Goal: Information Seeking & Learning: Compare options

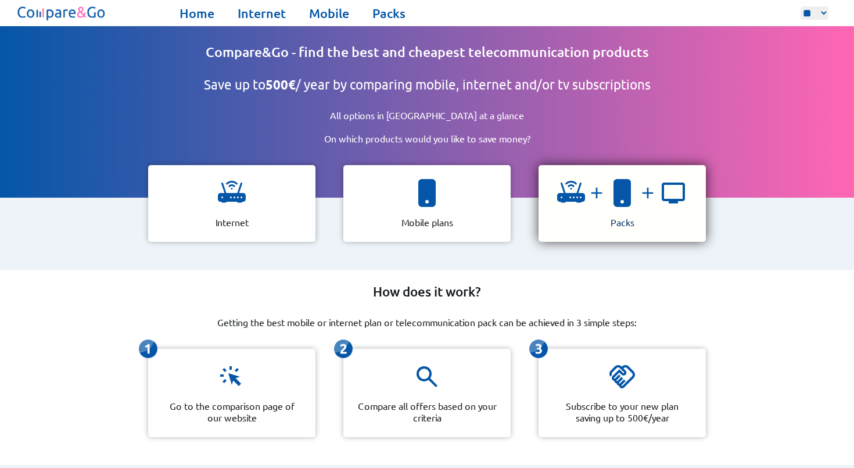
click at [614, 202] on img at bounding box center [622, 193] width 28 height 28
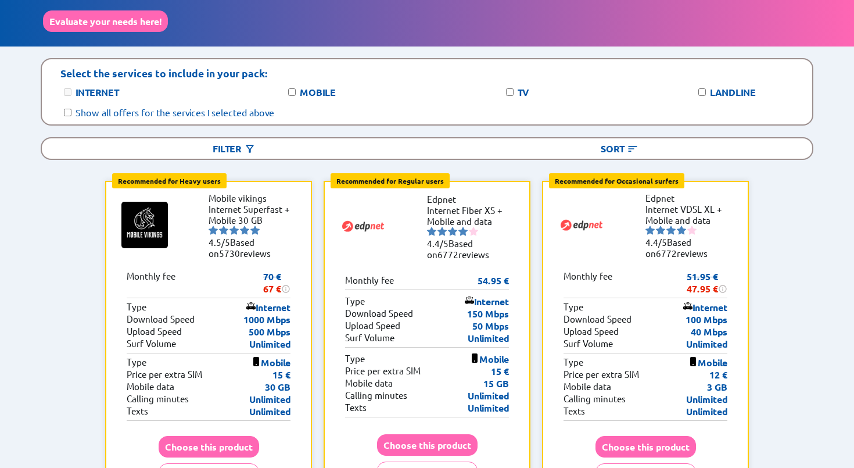
scroll to position [113, 0]
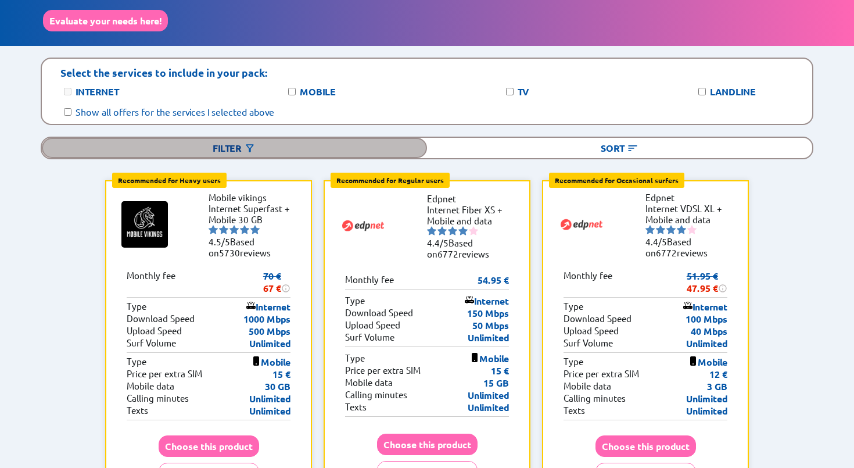
click at [306, 144] on div "Filter" at bounding box center [234, 148] width 385 height 20
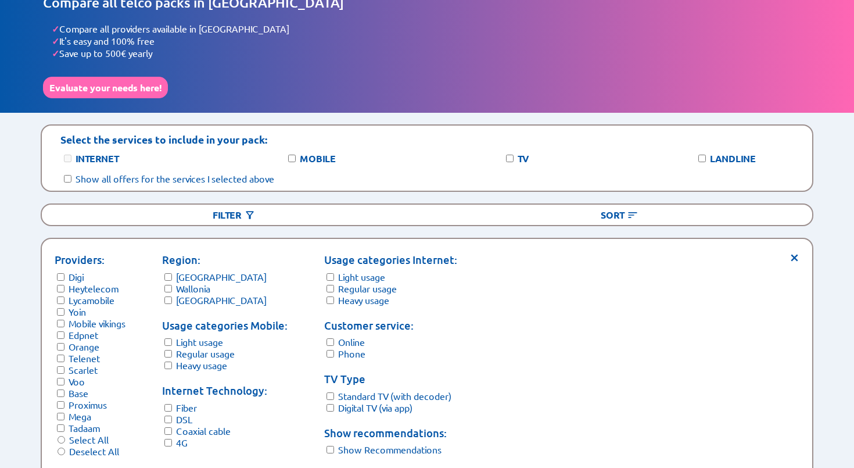
scroll to position [61, 0]
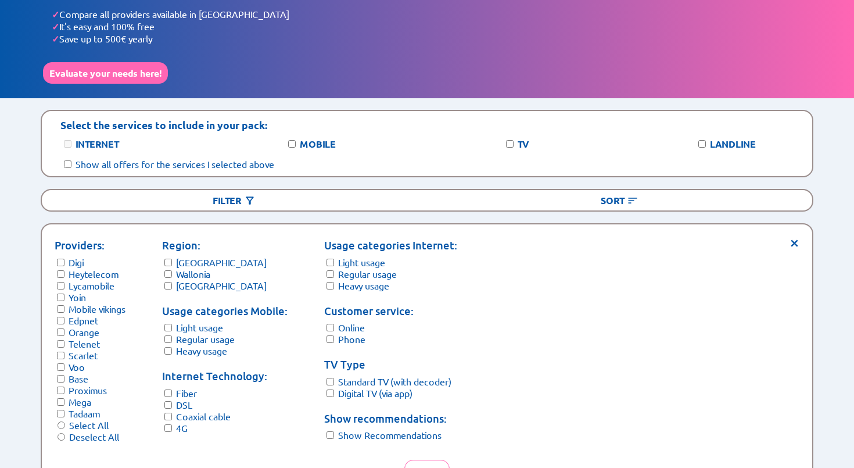
click at [174, 395] on form "Internet Technology: Fiber DSL Coaxial cable 4G" at bounding box center [224, 401] width 125 height 66
click at [174, 397] on form "Internet Technology: Fiber DSL Coaxial cable 4G" at bounding box center [224, 401] width 125 height 66
click at [335, 374] on form "TV Type Standard TV (with decoder) Digital TV (via app)" at bounding box center [390, 377] width 133 height 42
click at [333, 256] on form "Usage categories Internet: Light usage Regular usage Heavy usage" at bounding box center [390, 264] width 133 height 54
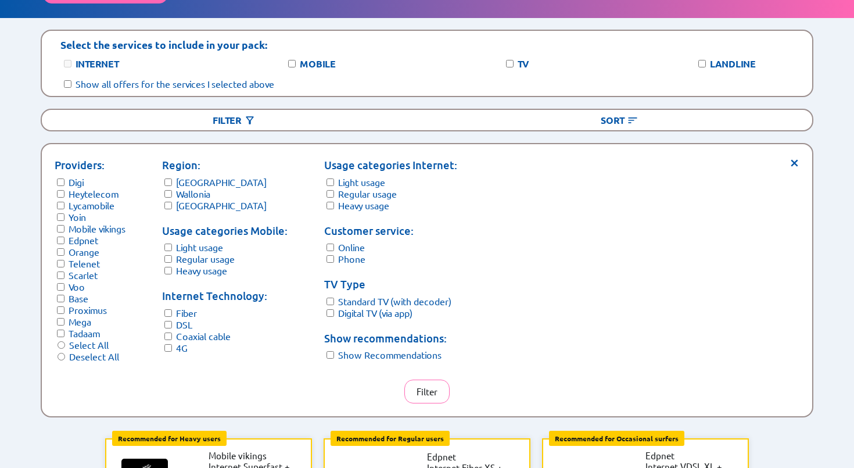
scroll to position [147, 0]
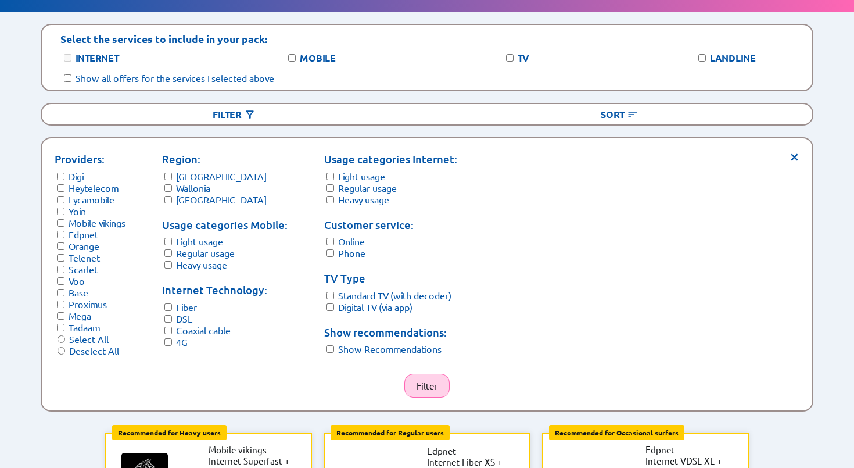
click at [427, 376] on button "Filter" at bounding box center [426, 386] width 45 height 24
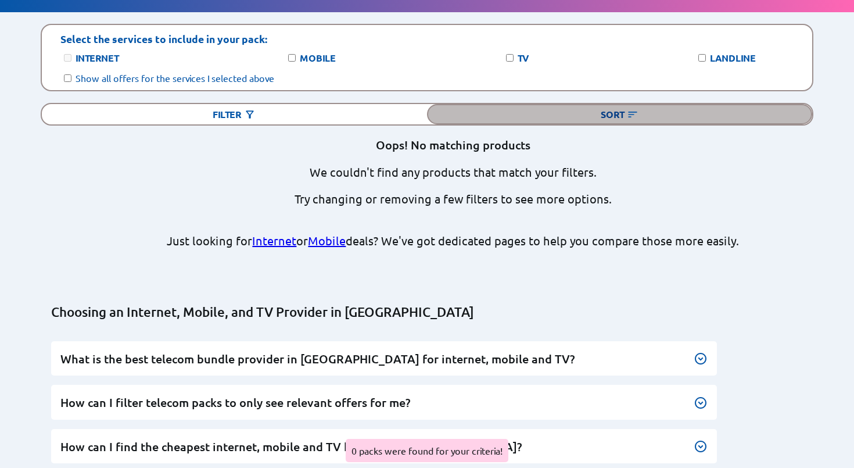
click at [495, 105] on div "Sort" at bounding box center [619, 114] width 385 height 20
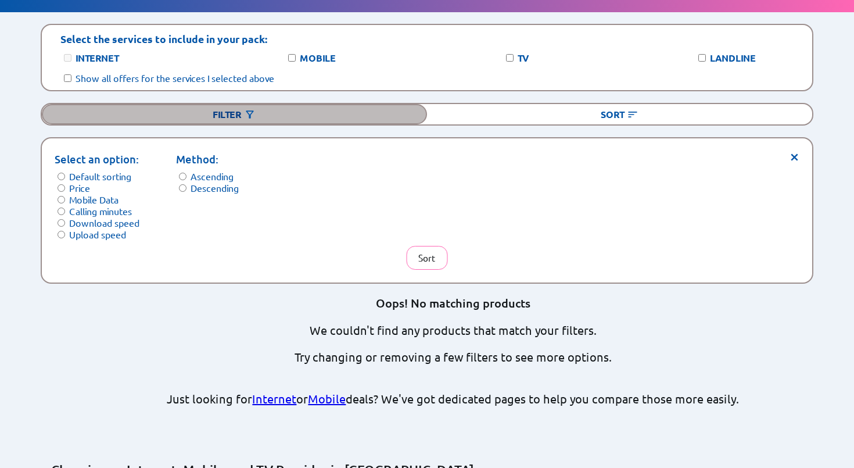
click at [393, 108] on div "Filter" at bounding box center [234, 114] width 385 height 20
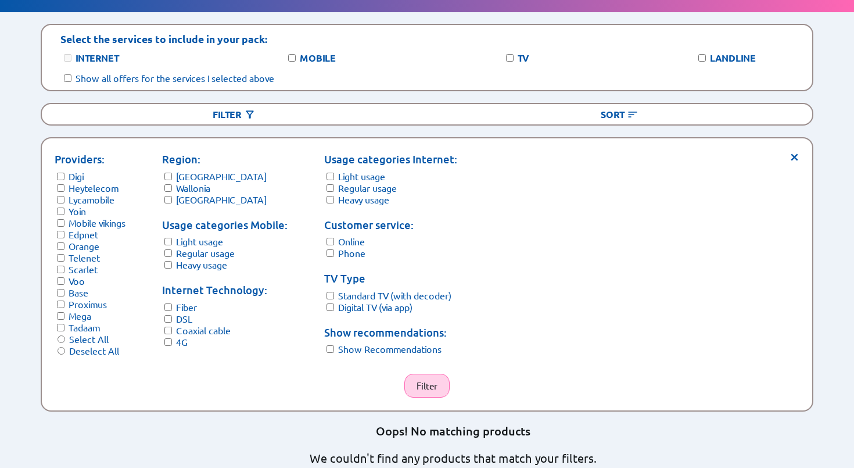
click at [423, 374] on button "Filter" at bounding box center [426, 386] width 45 height 24
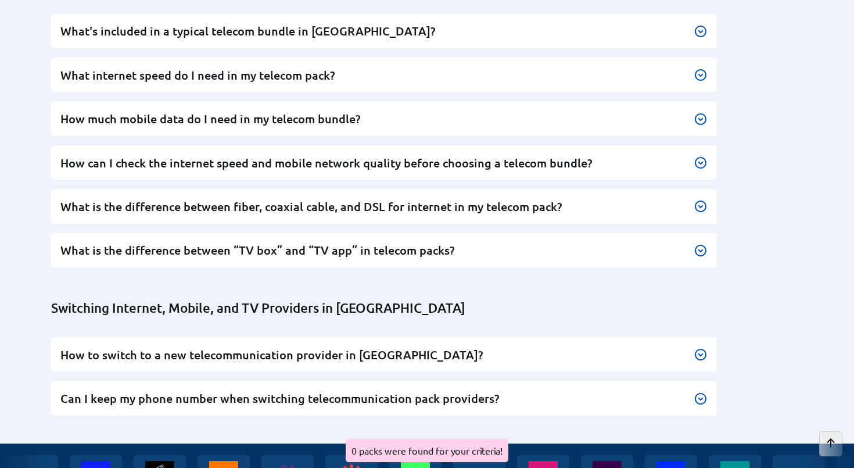
scroll to position [858, 0]
